Goal: Task Accomplishment & Management: Manage account settings

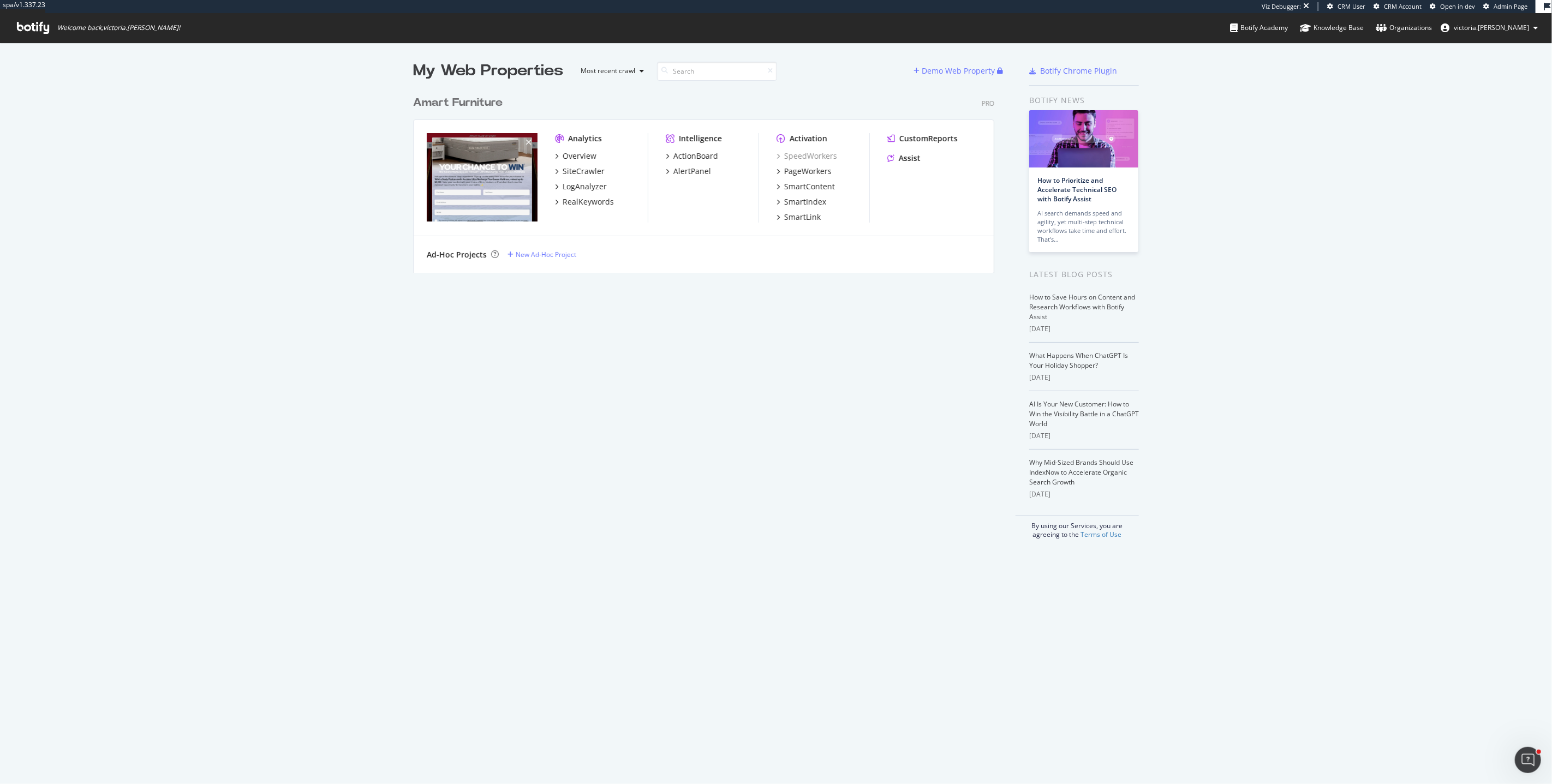
click at [648, 320] on div "My Web Properties Most recent crawl Demo Web Property Amart Furniture Pro Analy…" at bounding box center [714, 299] width 603 height 479
click at [489, 105] on div "Amart Furniture" at bounding box center [458, 103] width 90 height 16
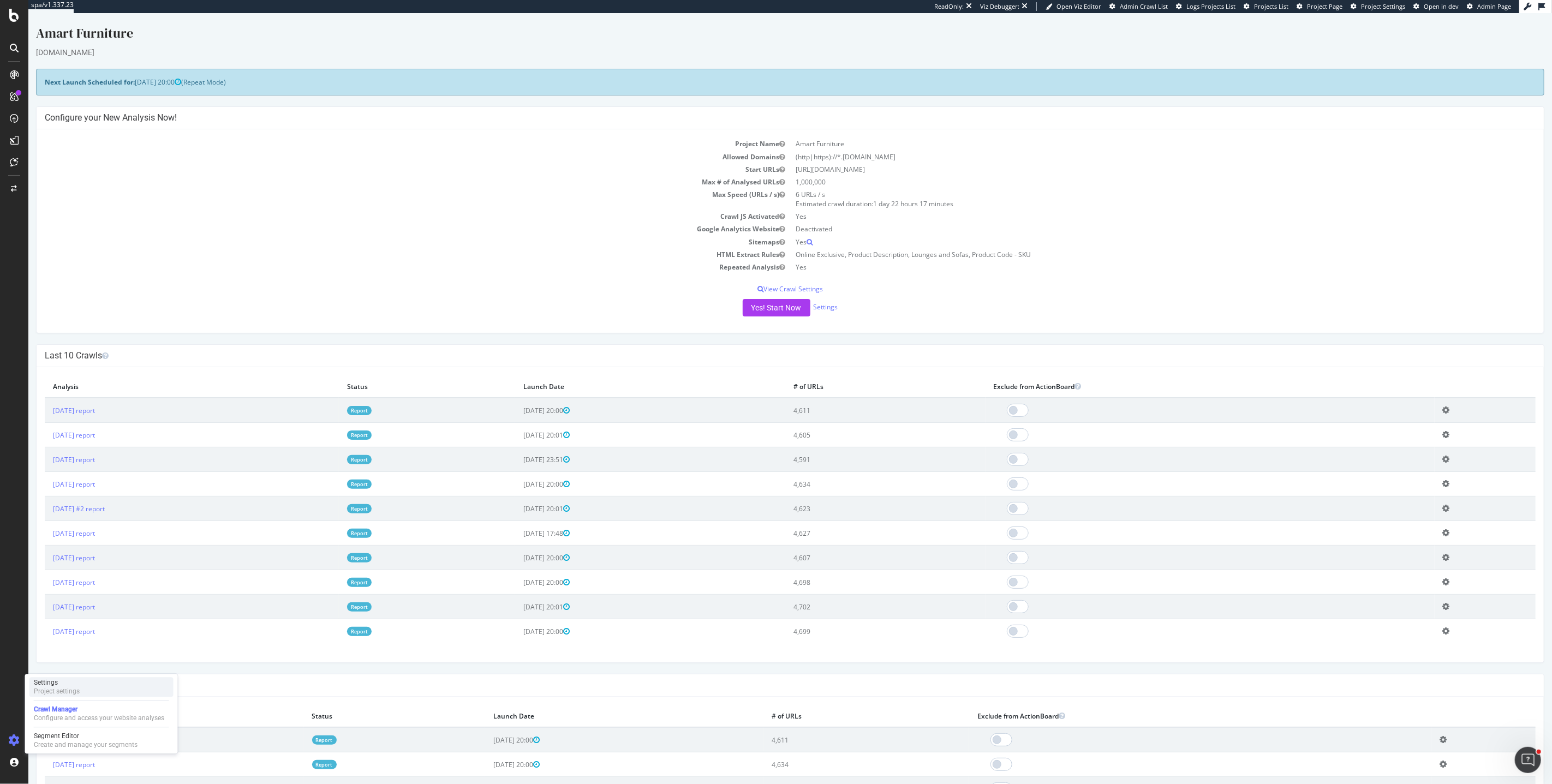
click at [87, 685] on div "Settings Project settings" at bounding box center [101, 687] width 144 height 19
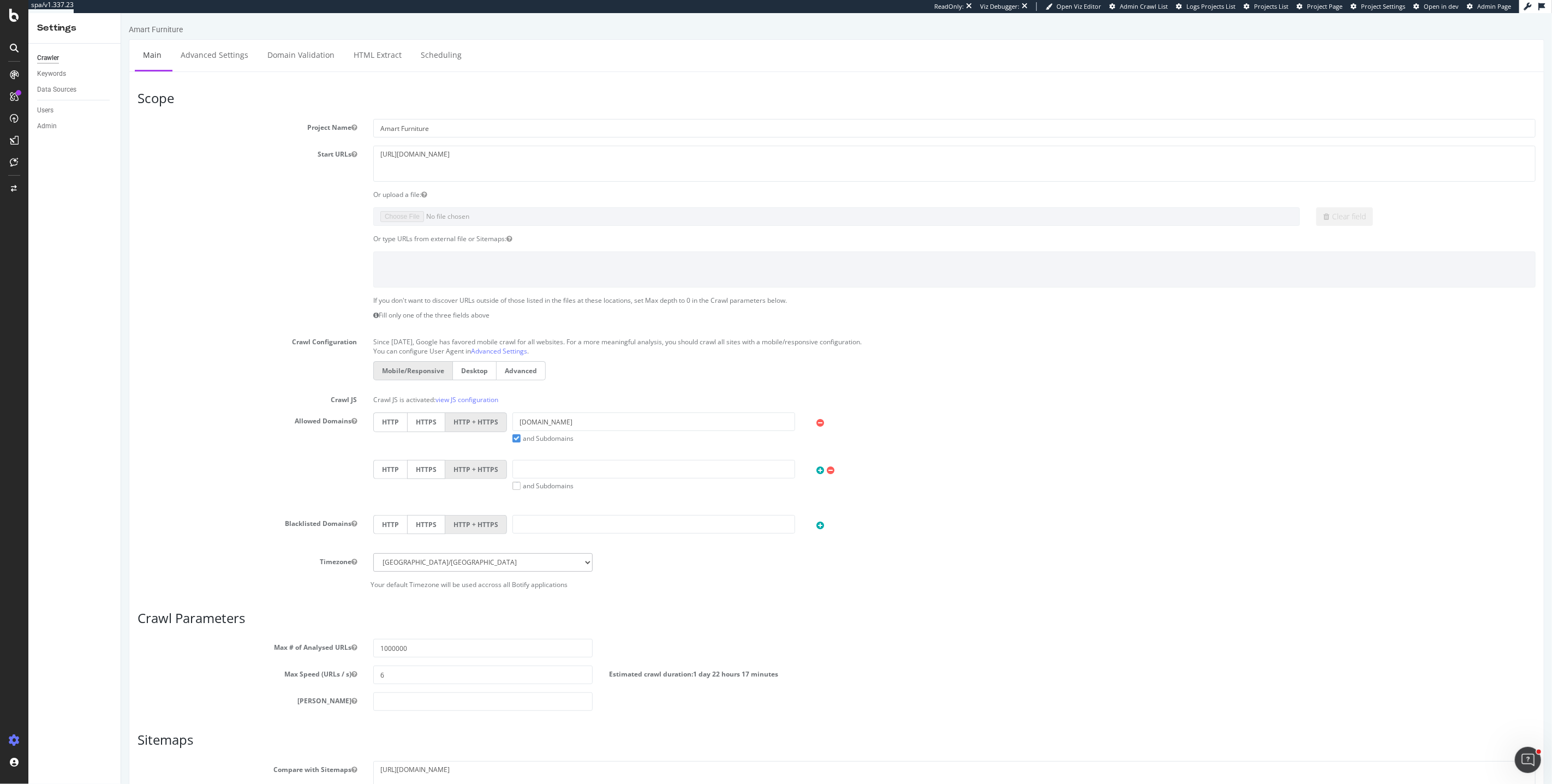
click at [197, 247] on section "Project Name Amart Furniture Start URLs https://www.amartfurniture.com.au/ Or u…" at bounding box center [836, 354] width 1398 height 470
click at [231, 120] on label "Project Name" at bounding box center [246, 125] width 236 height 13
click at [351, 123] on button "Project Name" at bounding box center [354, 127] width 6 height 9
click at [185, 485] on div "Allowed Domains HTTP HTTPS HTTP + HTTPS amartfurniture.com.au and Subdomains Us…" at bounding box center [836, 459] width 1414 height 94
click at [133, 489] on div "Allowed Domains HTTP HTTPS HTTP + HTTPS amartfurniture.com.au and Subdomains Us…" at bounding box center [836, 459] width 1414 height 94
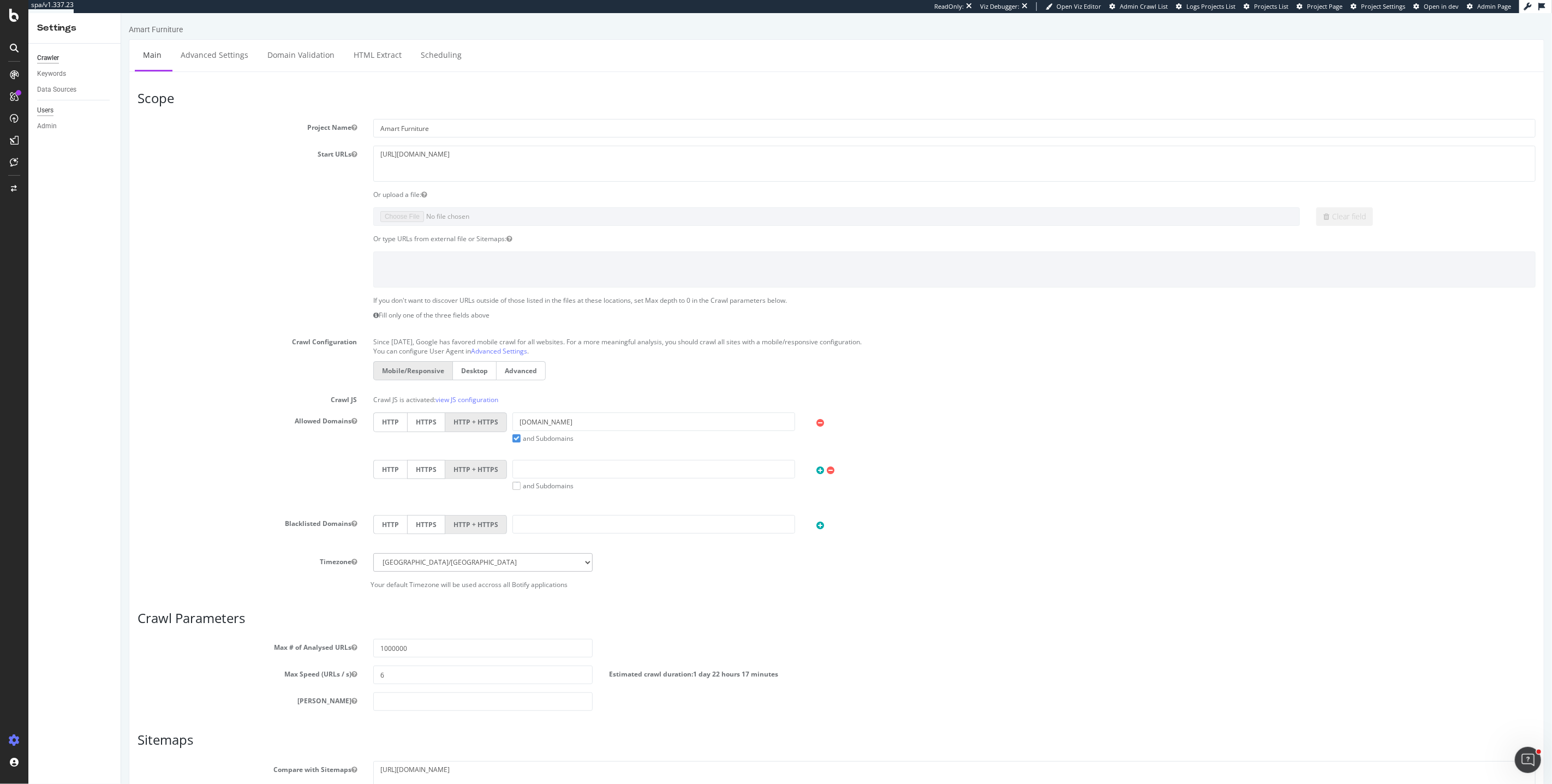
click at [49, 108] on div "Users" at bounding box center [45, 111] width 17 height 11
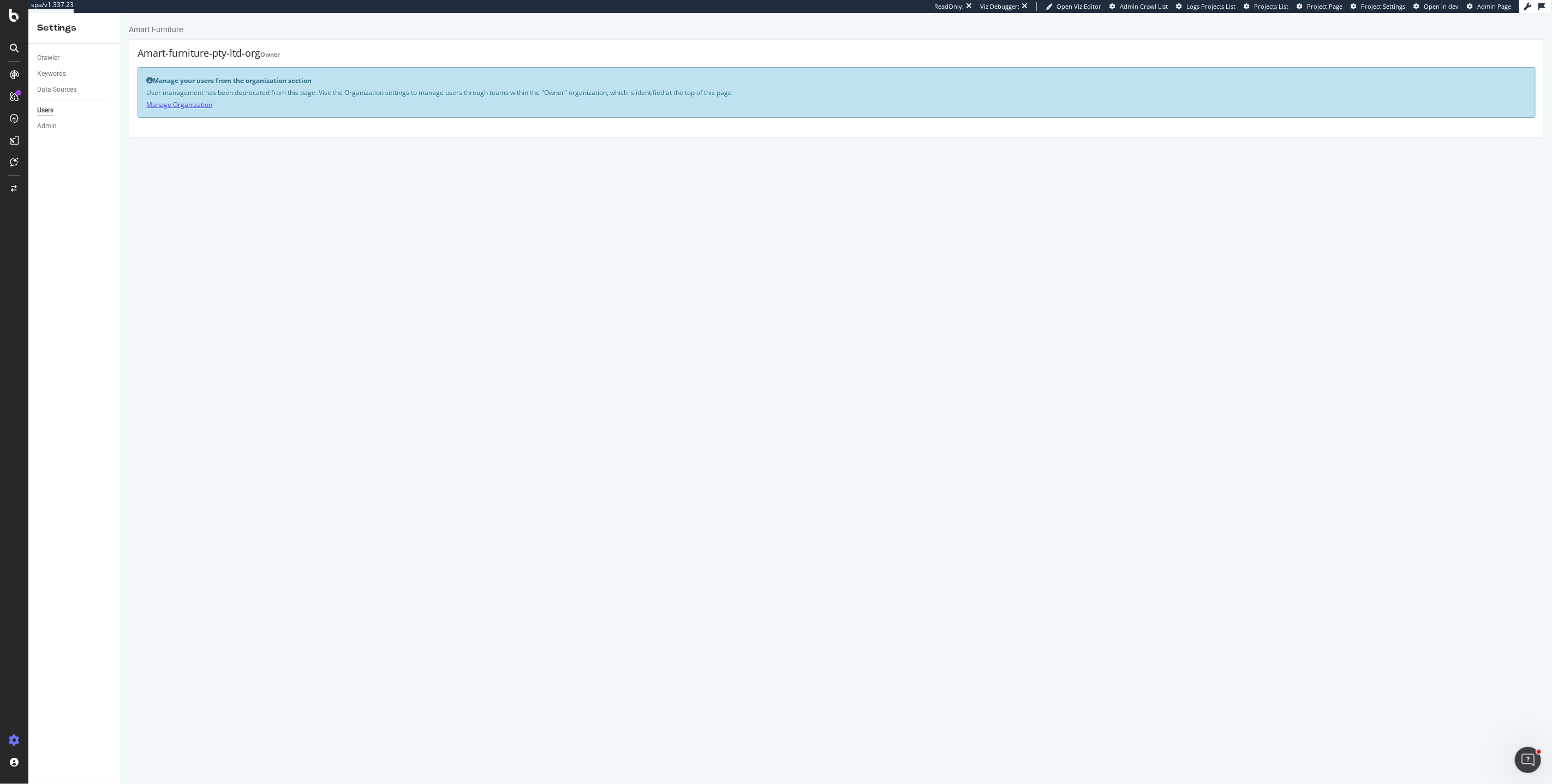
click at [191, 106] on link "Manage Organization" at bounding box center [179, 104] width 66 height 9
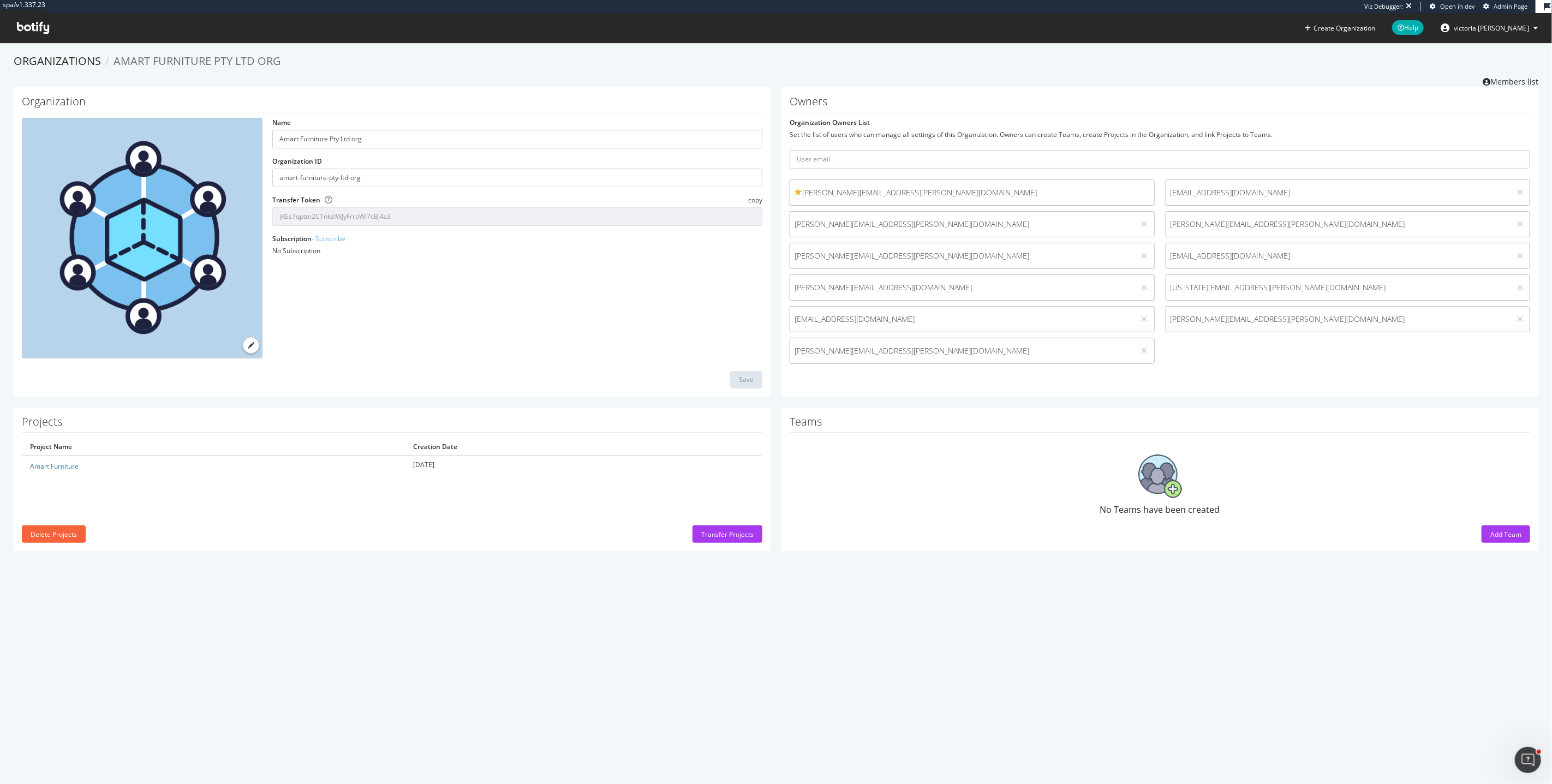
click at [752, 60] on ol "Organizations Amart Furniture Pty Ltd org" at bounding box center [776, 61] width 1525 height 16
click at [770, 402] on div "Organization Name Amart Furniture Pty Ltd org Organization ID amart-furniture-p…" at bounding box center [776, 247] width 1535 height 320
click at [1508, 534] on div "Add Team" at bounding box center [1505, 534] width 31 height 9
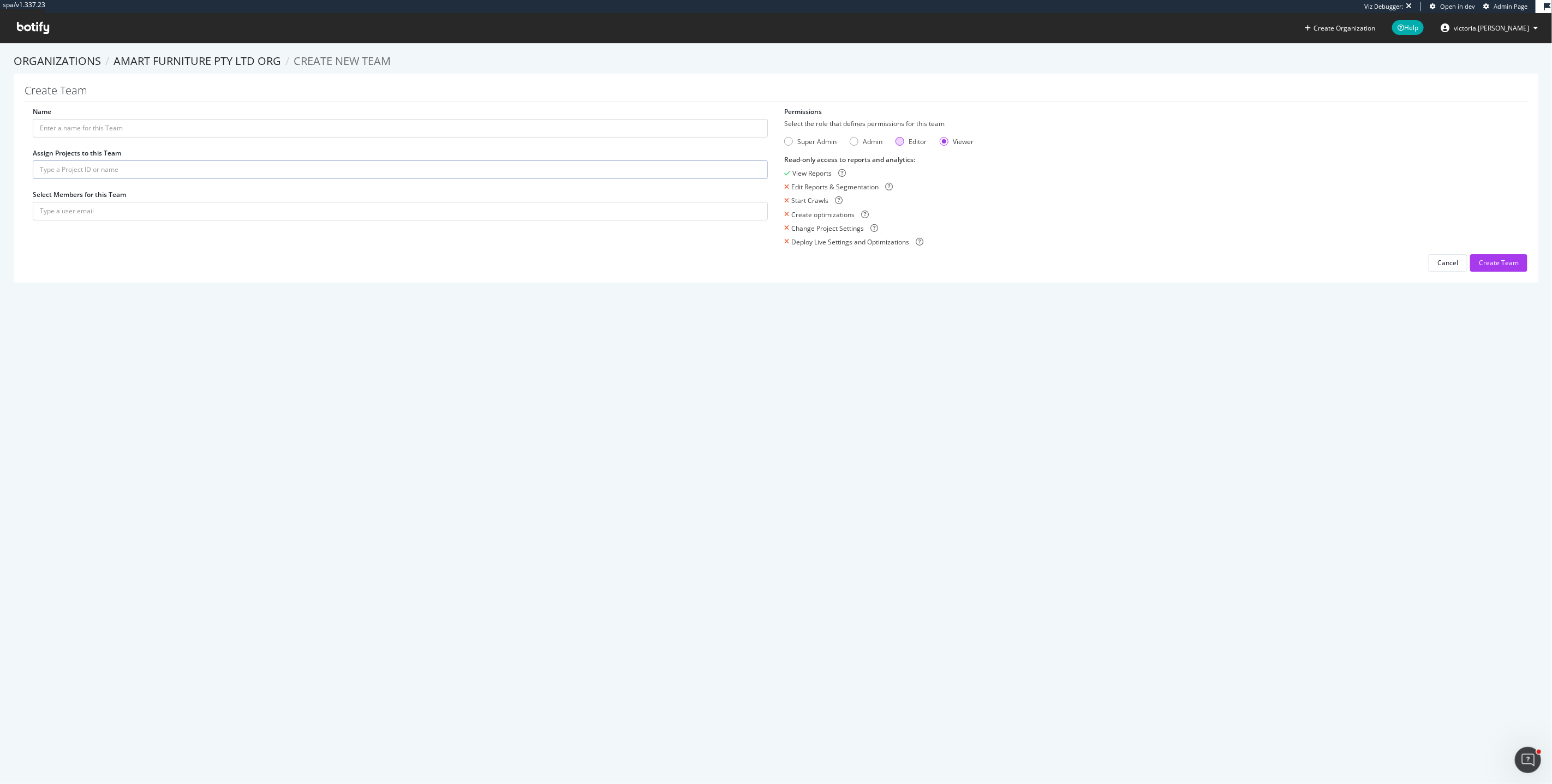
click at [898, 140] on div "Editor" at bounding box center [900, 141] width 9 height 9
click at [863, 143] on div "Admin" at bounding box center [873, 141] width 19 height 9
click at [110, 132] on input "Name" at bounding box center [400, 128] width 735 height 19
type input "a"
type input "A"
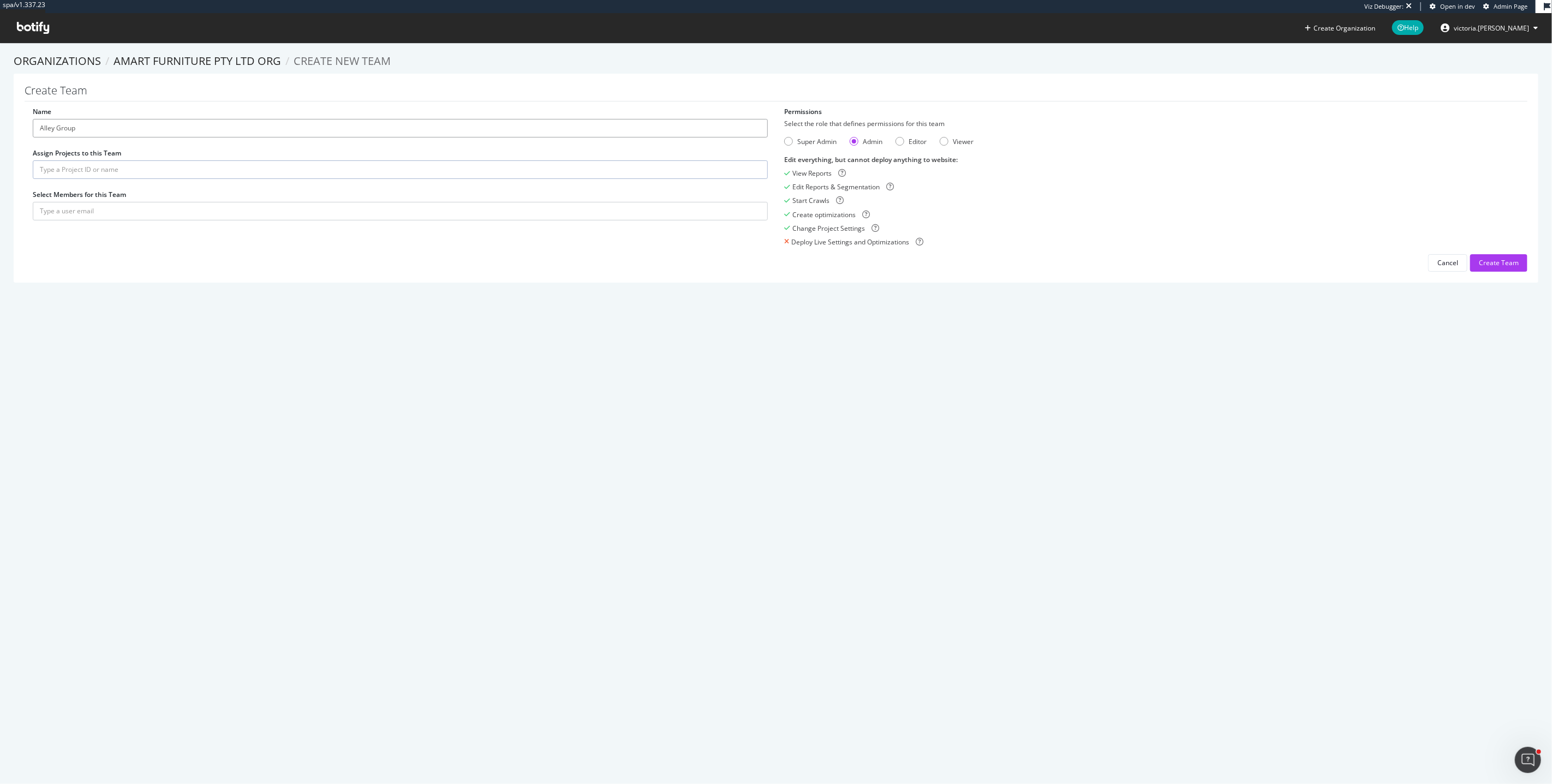
type input "Alley Group"
click at [331, 279] on div "Create Team Name Alley Group Assign Projects to this Team Select Members for th…" at bounding box center [776, 178] width 1525 height 209
click at [145, 174] on input "text" at bounding box center [400, 170] width 735 height 19
click at [138, 168] on input "text" at bounding box center [400, 170] width 735 height 19
click at [112, 207] on input "text" at bounding box center [400, 211] width 735 height 19
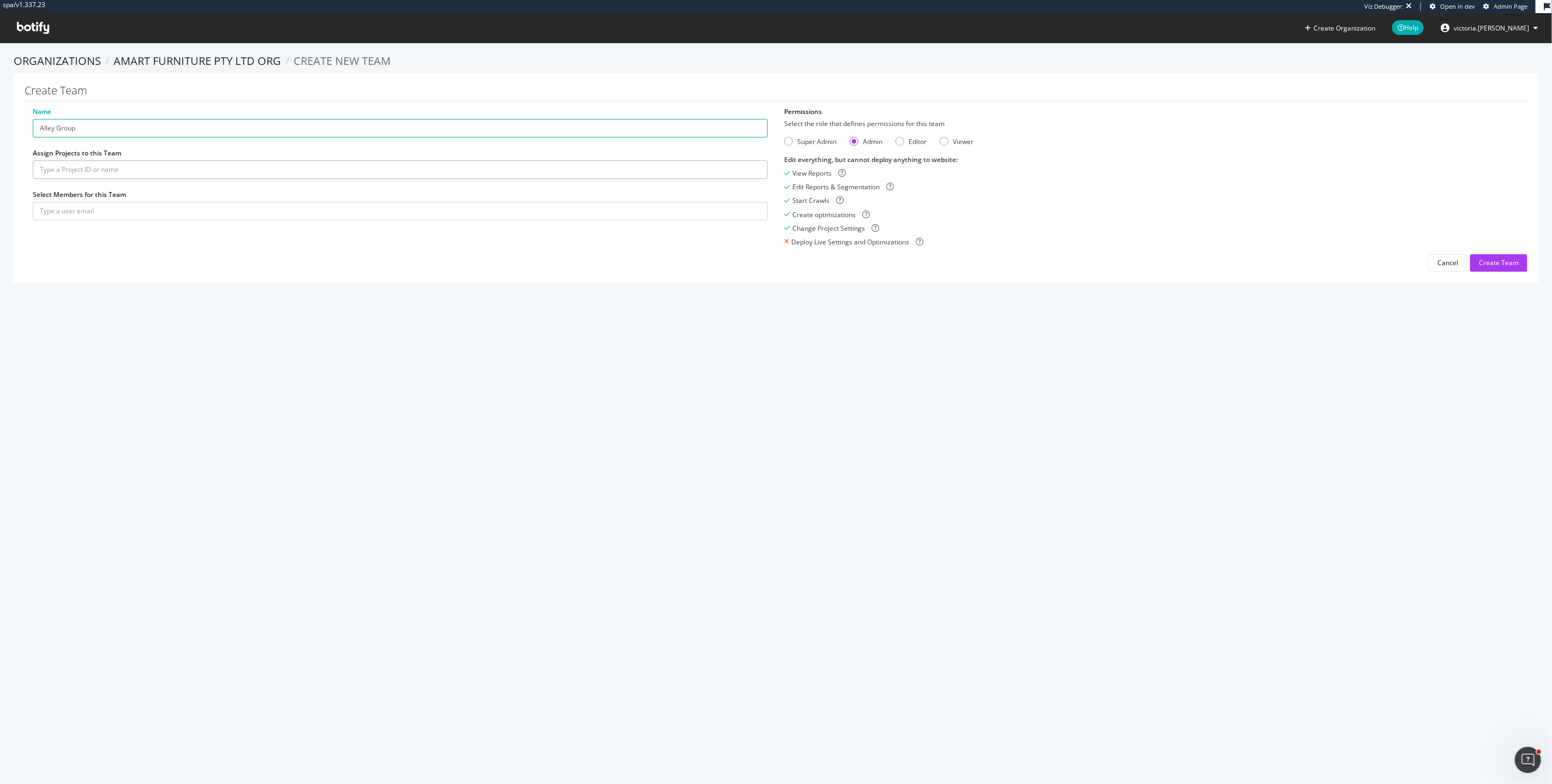
click at [111, 168] on input "text" at bounding box center [400, 170] width 735 height 19
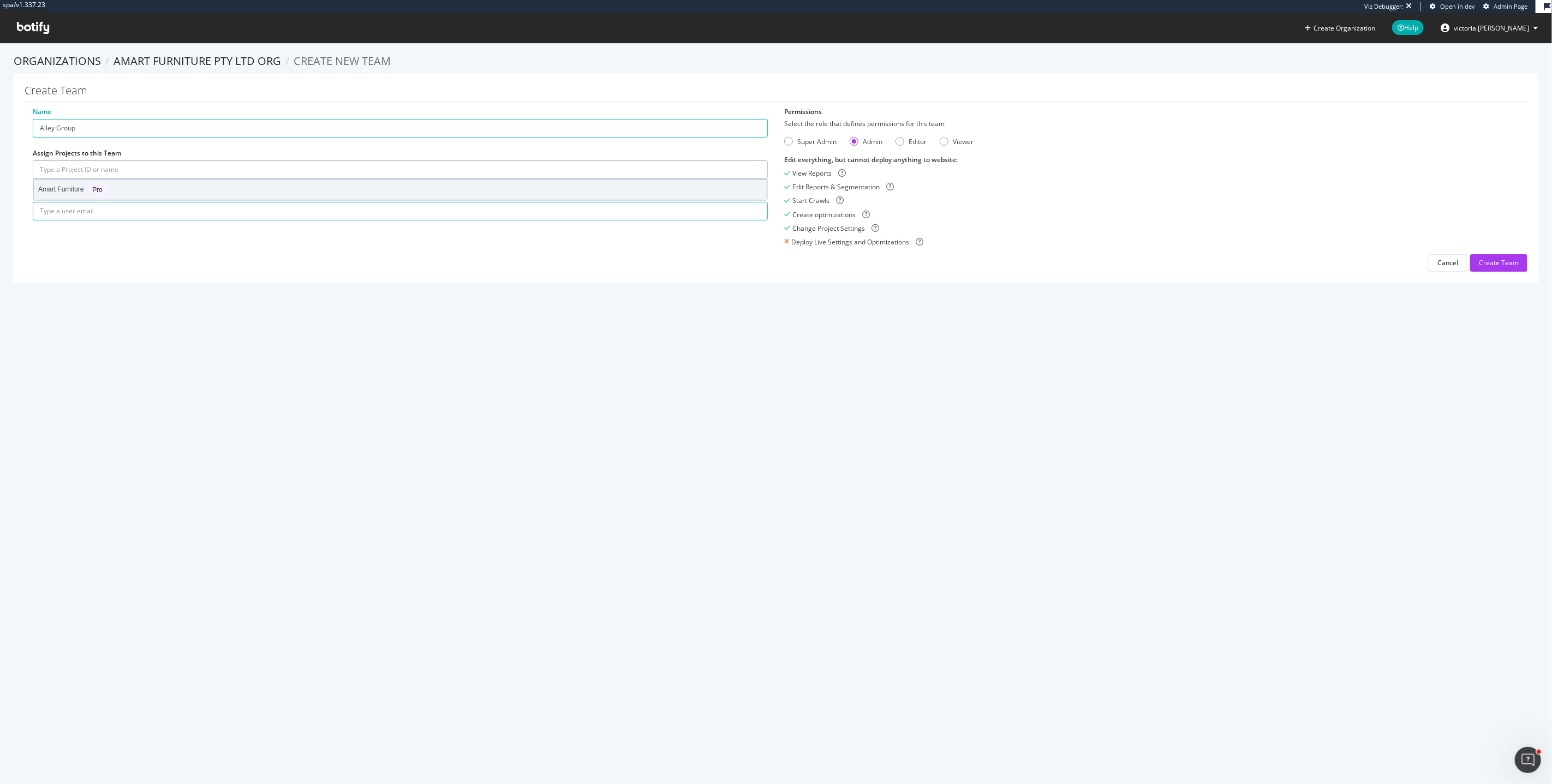
click at [108, 183] on div "Amart Furniture Pro" at bounding box center [401, 190] width 733 height 19
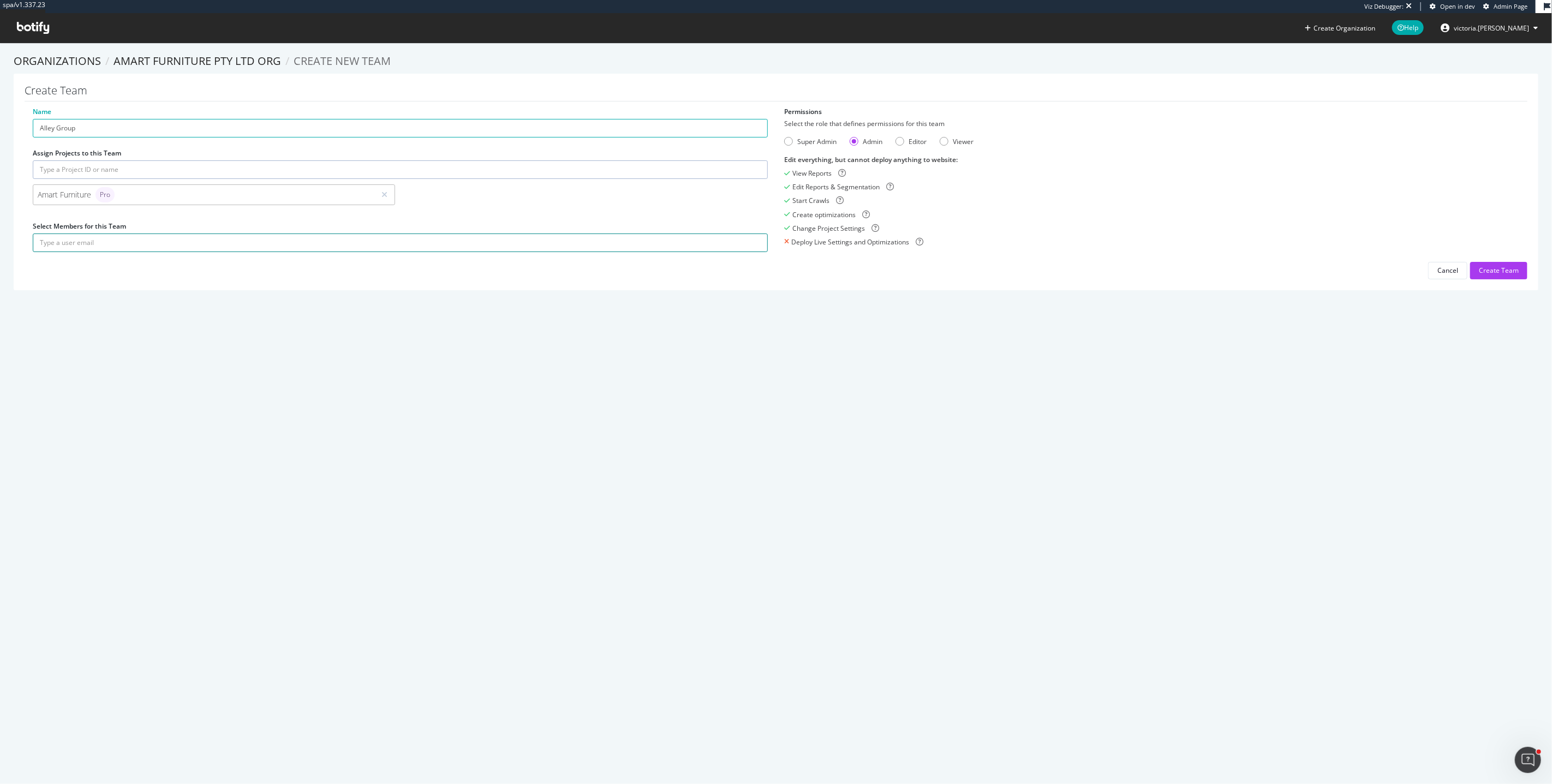
click at [100, 237] on input "text" at bounding box center [400, 243] width 735 height 19
paste input "[PERSON_NAME][EMAIL_ADDRESS][DOMAIN_NAME]"
type input "[PERSON_NAME][EMAIL_ADDRESS][DOMAIN_NAME]"
click at [756, 244] on icon "submit" at bounding box center [759, 243] width 8 height 6
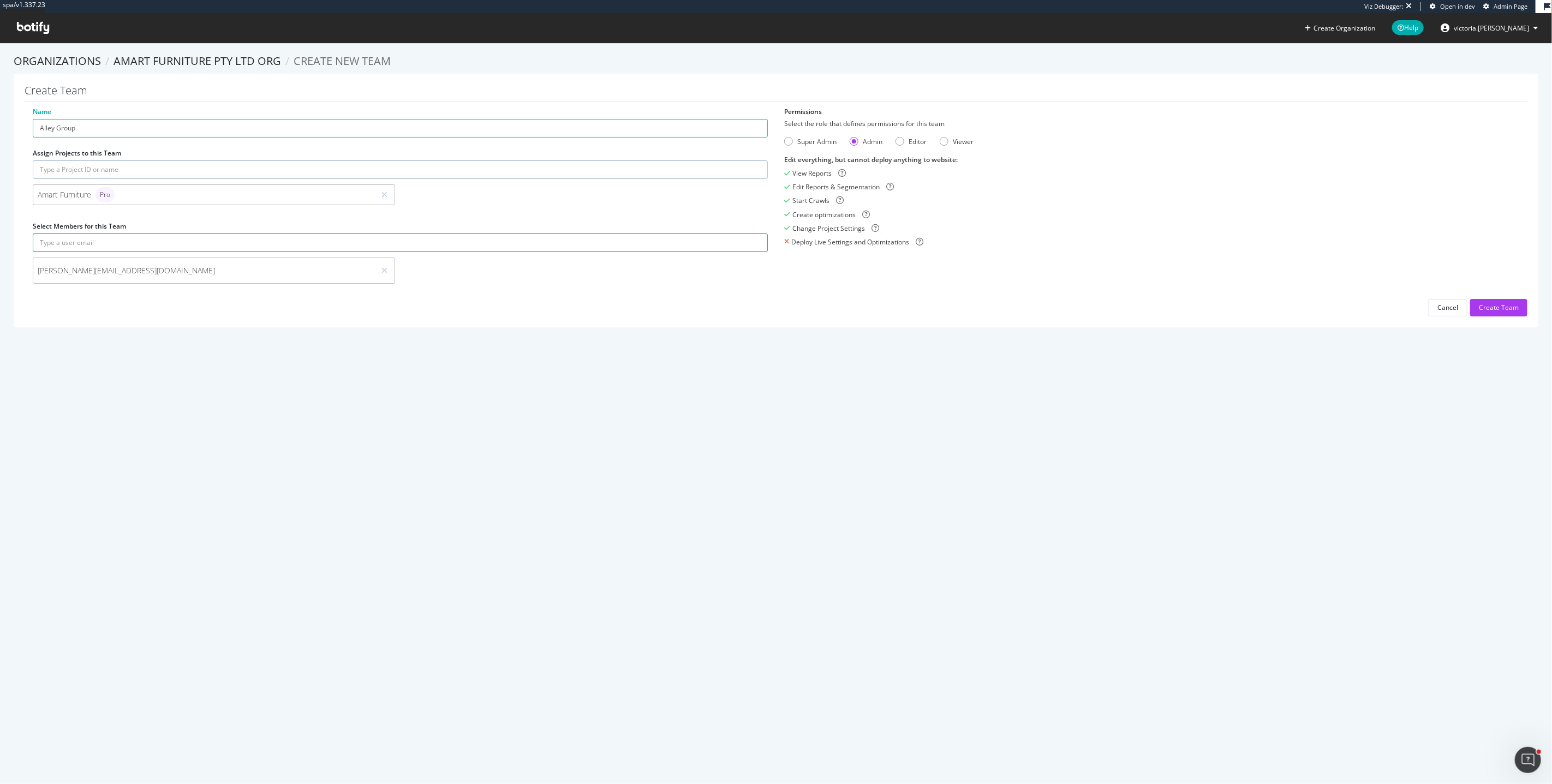
click at [140, 240] on input "text" at bounding box center [400, 243] width 735 height 19
paste input "[PERSON_NAME][EMAIL_ADDRESS][DOMAIN_NAME]"
type input "[PERSON_NAME][EMAIL_ADDRESS][DOMAIN_NAME]"
click at [756, 243] on icon "submit" at bounding box center [759, 243] width 8 height 6
click at [446, 239] on input "text" at bounding box center [400, 243] width 735 height 19
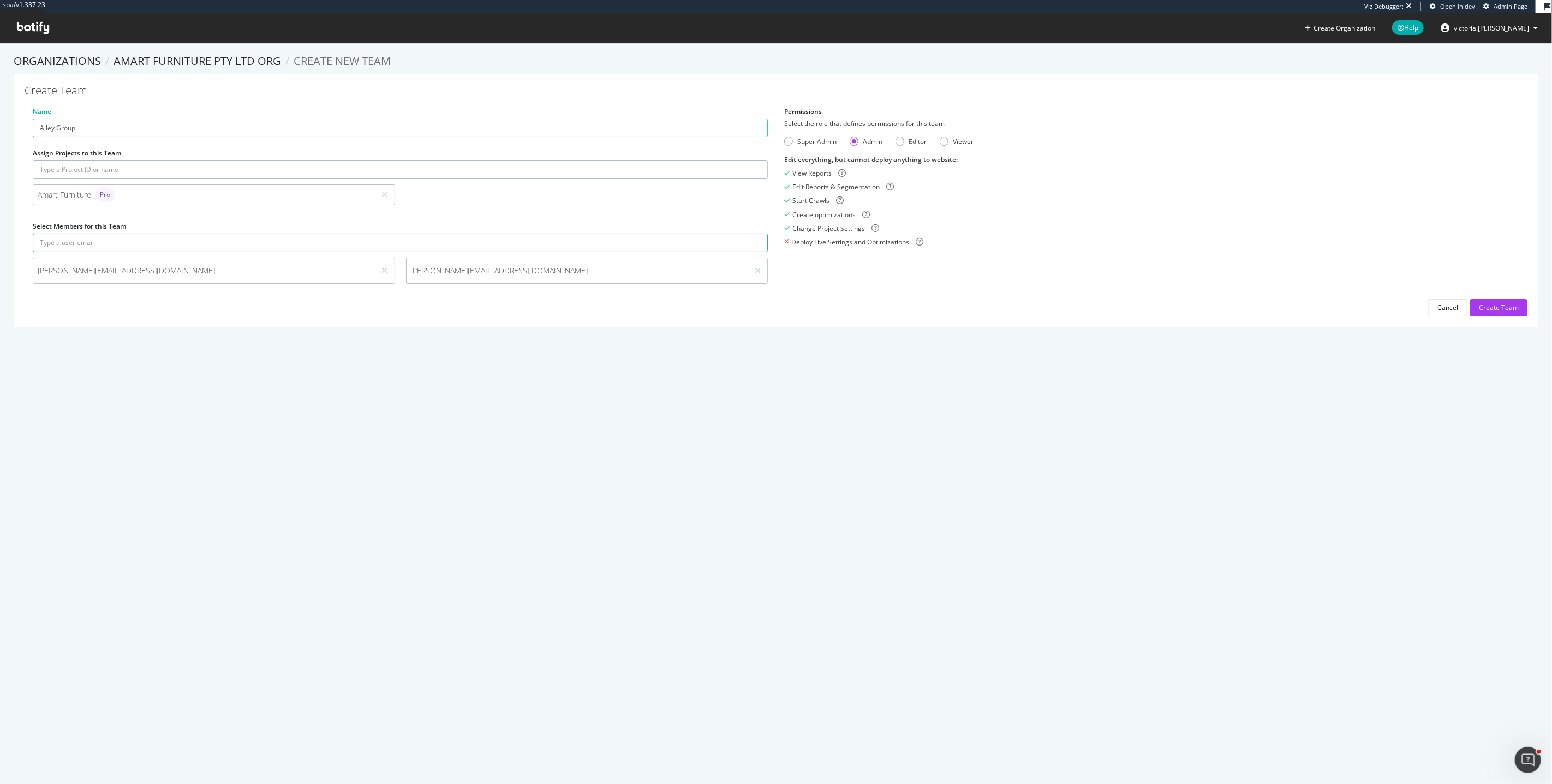
paste input "[EMAIL_ADDRESS][DOMAIN_NAME]"
click at [757, 237] on button "submit" at bounding box center [758, 243] width 19 height 19
click at [42, 245] on input "[EMAIL_ADDRESS][DOMAIN_NAME]" at bounding box center [400, 243] width 735 height 19
type input "[EMAIL_ADDRESS][DOMAIN_NAME]"
click at [759, 242] on button "submit" at bounding box center [758, 243] width 19 height 19
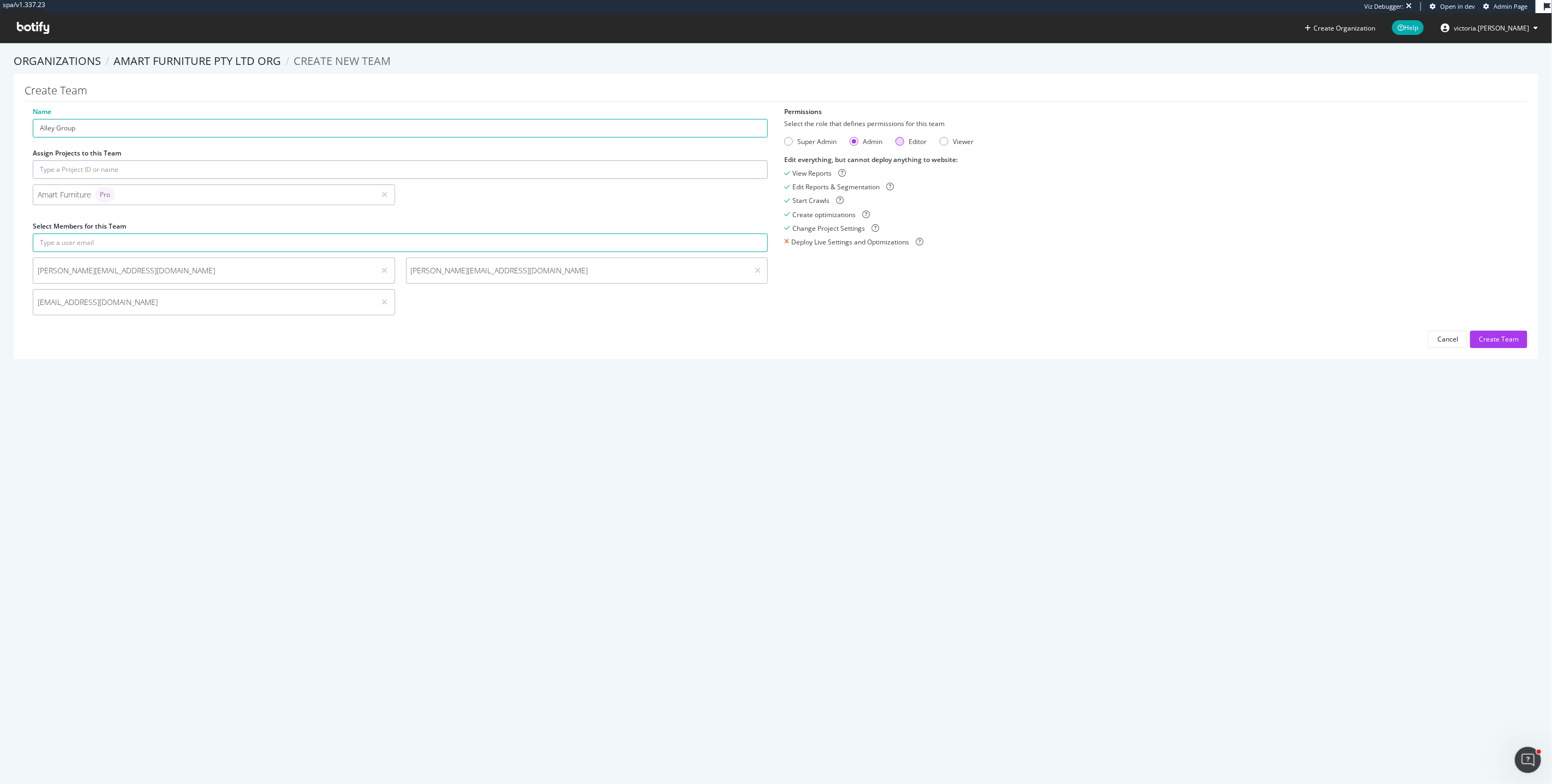
click at [898, 142] on div "Editor" at bounding box center [900, 141] width 9 height 9
click at [863, 143] on div "Admin" at bounding box center [873, 141] width 19 height 9
click at [1502, 337] on div "Create Team" at bounding box center [1498, 338] width 40 height 9
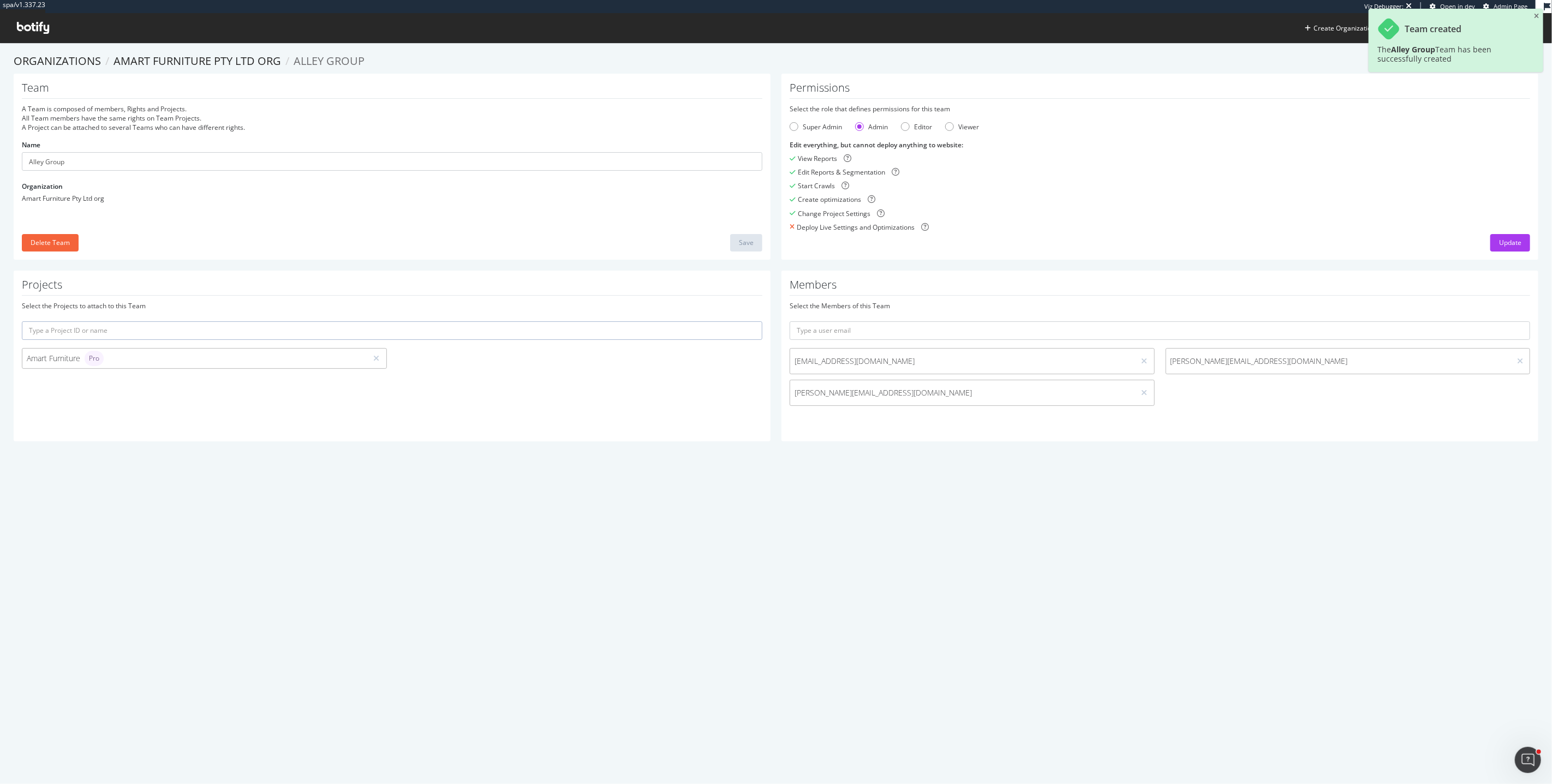
click at [971, 492] on div "spa/v1.337.23 Viz Debugger: Open in dev Admin Page Create Organization Help vic…" at bounding box center [776, 392] width 1552 height 784
click at [162, 60] on link "Amart Furniture Pty Ltd org" at bounding box center [197, 60] width 168 height 15
